Goal: Check status: Check status

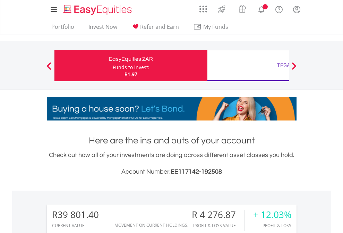
scroll to position [67, 109]
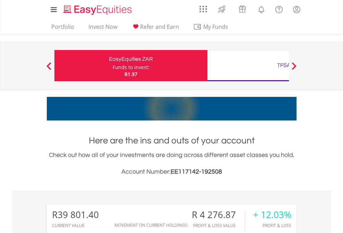
click at [113, 65] on div "Funds to invest:" at bounding box center [131, 67] width 37 height 7
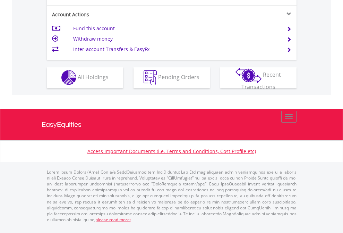
scroll to position [648, 0]
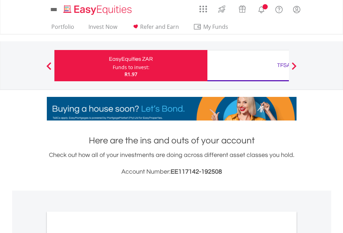
scroll to position [417, 0]
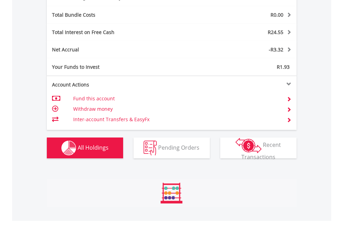
scroll to position [67, 109]
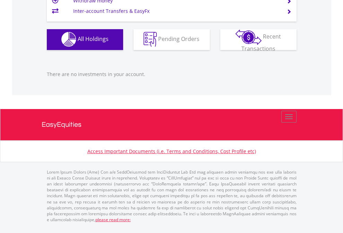
scroll to position [67, 109]
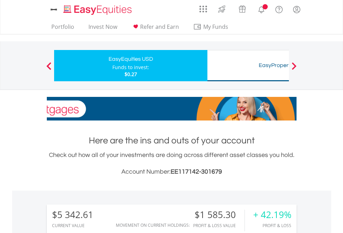
scroll to position [67, 109]
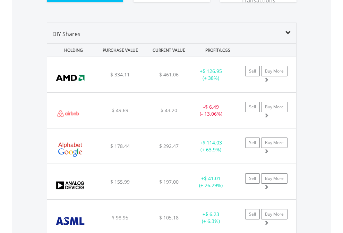
scroll to position [785, 0]
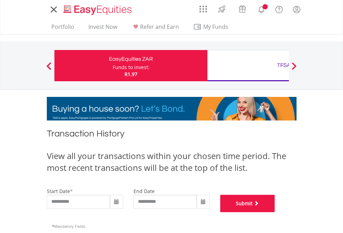
click at [275, 212] on button "Submit" at bounding box center [247, 202] width 55 height 17
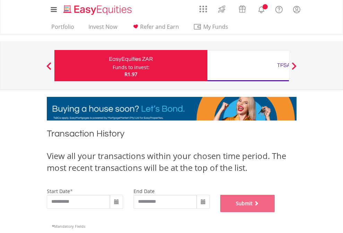
scroll to position [281, 0]
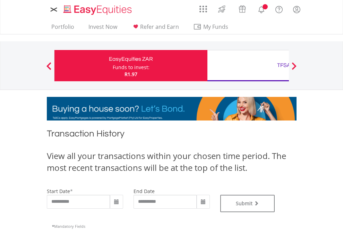
click at [248, 65] on div "TFSA" at bounding box center [283, 65] width 144 height 10
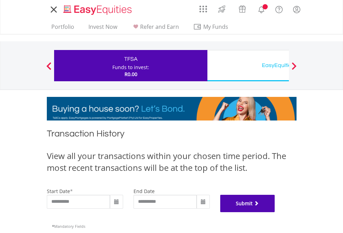
click at [275, 212] on button "Submit" at bounding box center [247, 202] width 55 height 17
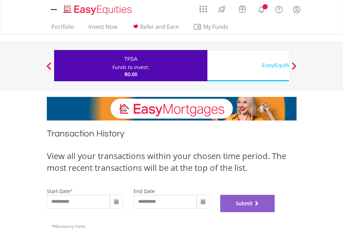
scroll to position [281, 0]
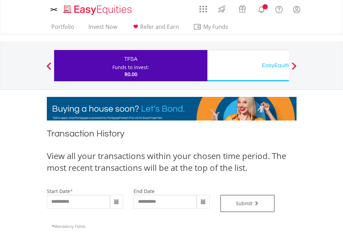
click at [248, 65] on div "EasyEquities USD" at bounding box center [283, 65] width 144 height 10
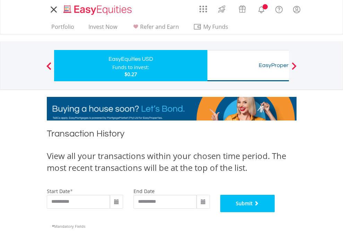
click at [275, 212] on button "Submit" at bounding box center [247, 202] width 55 height 17
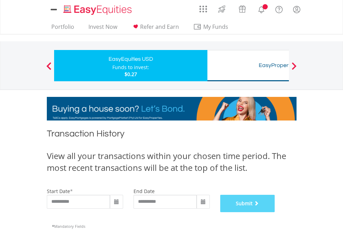
scroll to position [281, 0]
